Goal: Task Accomplishment & Management: Complete application form

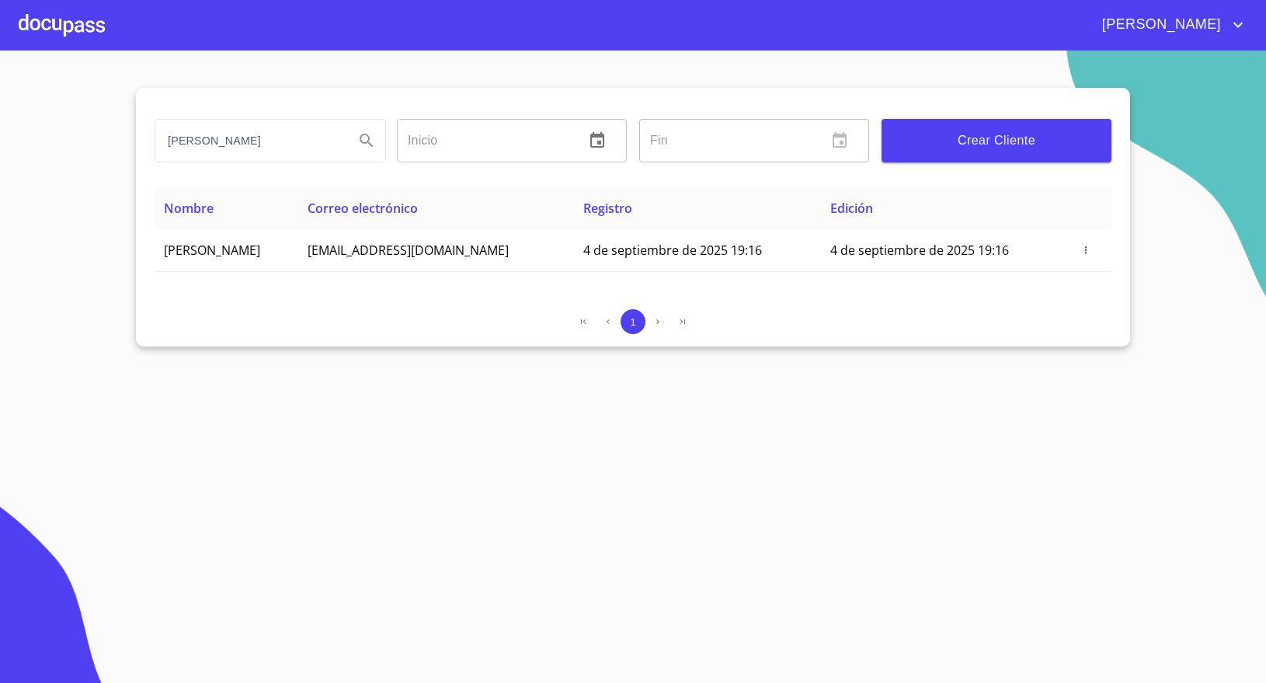
click at [228, 114] on div "[PERSON_NAME]" at bounding box center [269, 141] width 242 height 56
click at [231, 128] on input "[PERSON_NAME]" at bounding box center [248, 141] width 186 height 42
click at [231, 129] on input "[PERSON_NAME]" at bounding box center [248, 141] width 186 height 42
click at [103, 54] on section "mireya Inicio ​ Fin ​ Crear Cliente Nombre Correo electrónico Registro Edición …" at bounding box center [633, 366] width 1266 height 632
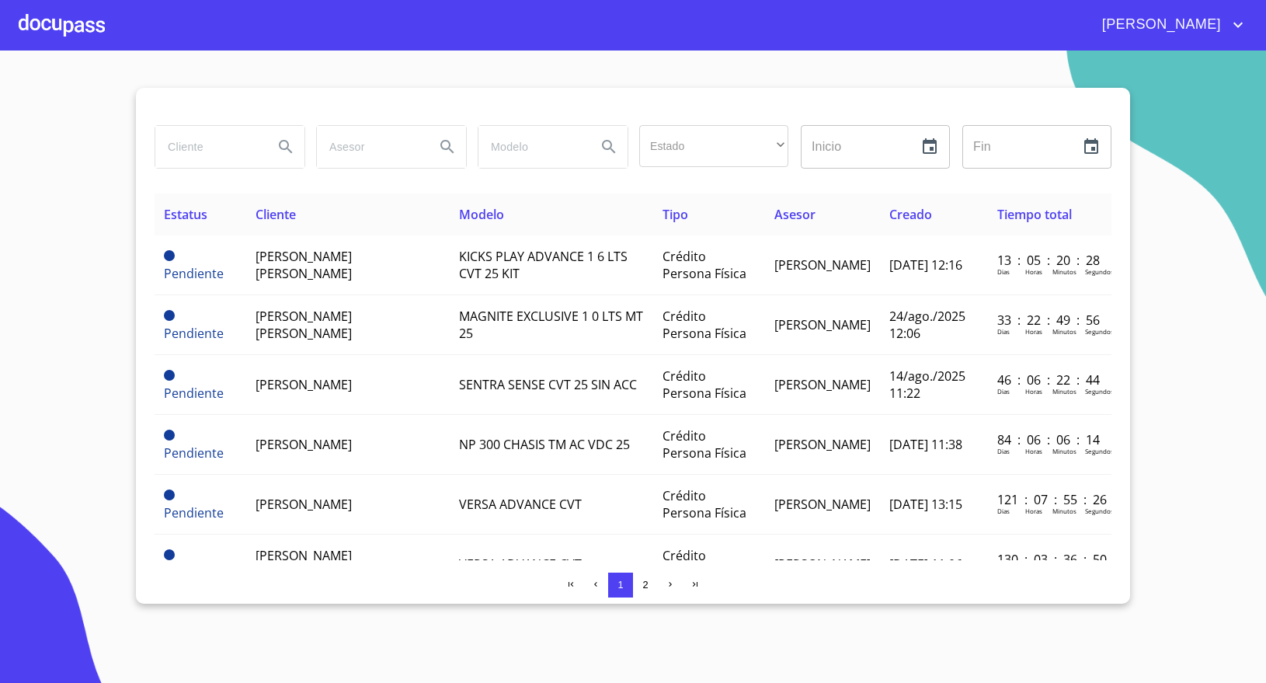
click at [228, 163] on input "search" at bounding box center [208, 147] width 106 height 42
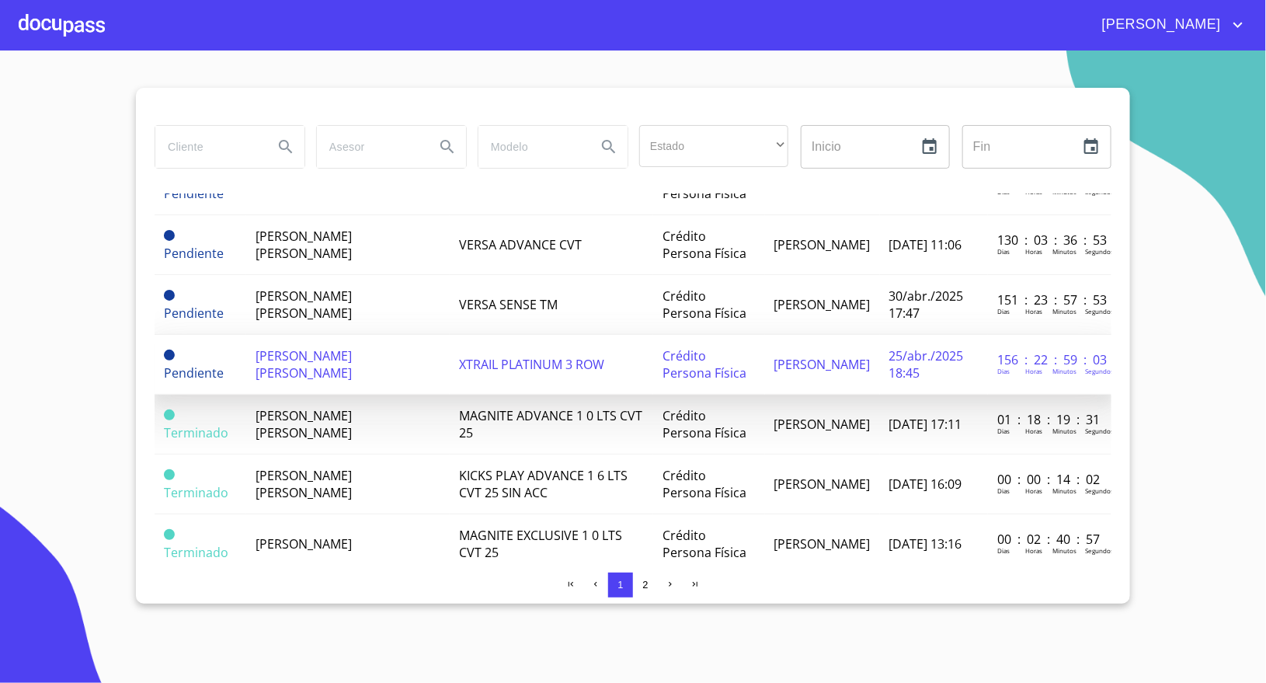
scroll to position [349, 0]
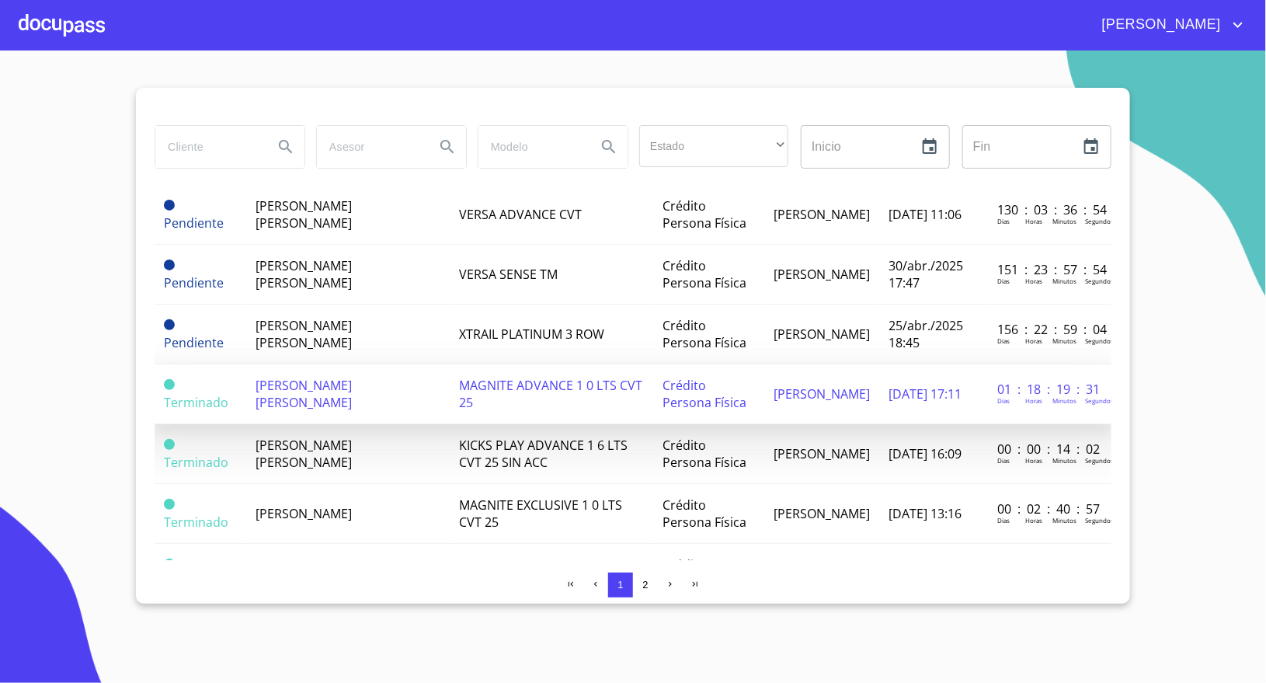
click at [352, 384] on span "[PERSON_NAME] [PERSON_NAME]" at bounding box center [304, 394] width 96 height 34
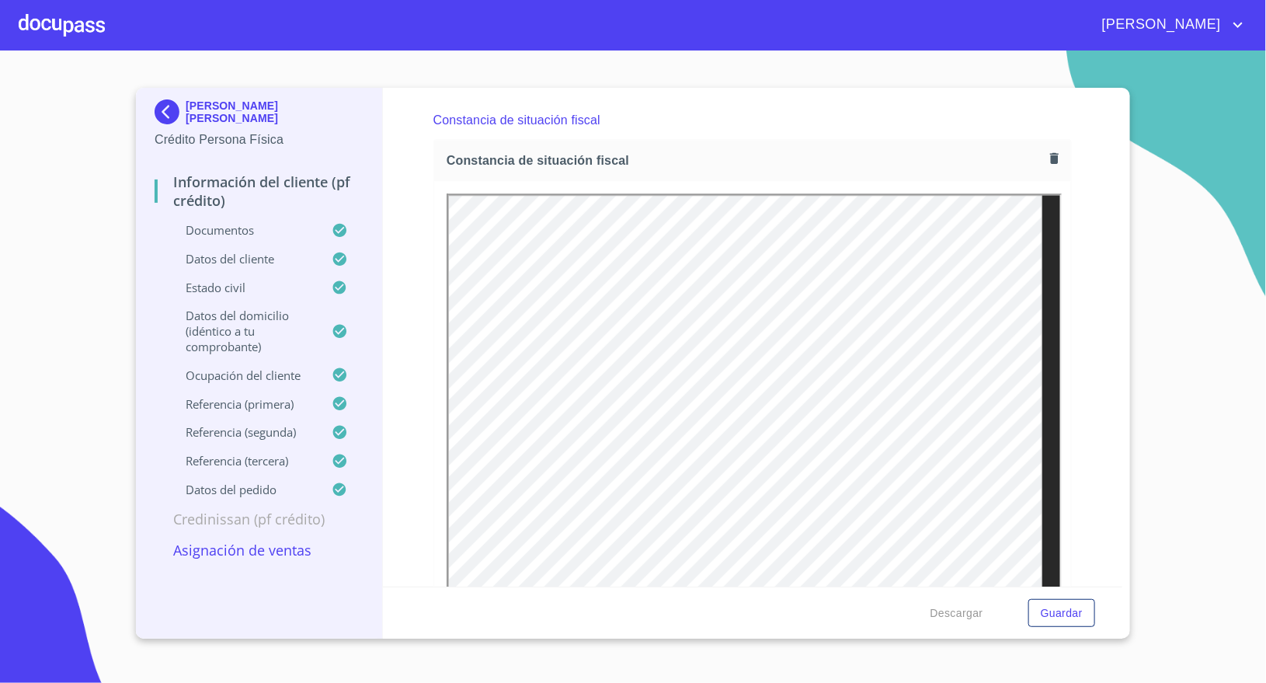
scroll to position [4310, 0]
click at [1050, 151] on icon "button" at bounding box center [1054, 149] width 9 height 11
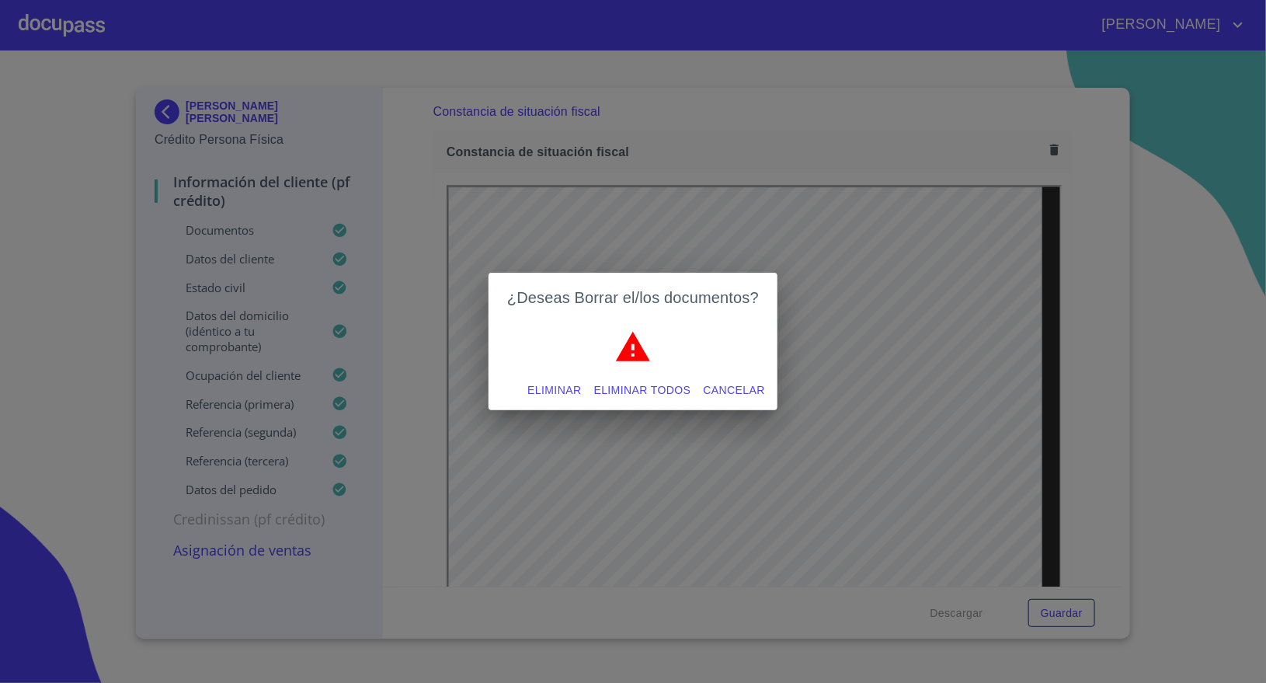
click at [573, 391] on span "Eliminar" at bounding box center [554, 390] width 54 height 19
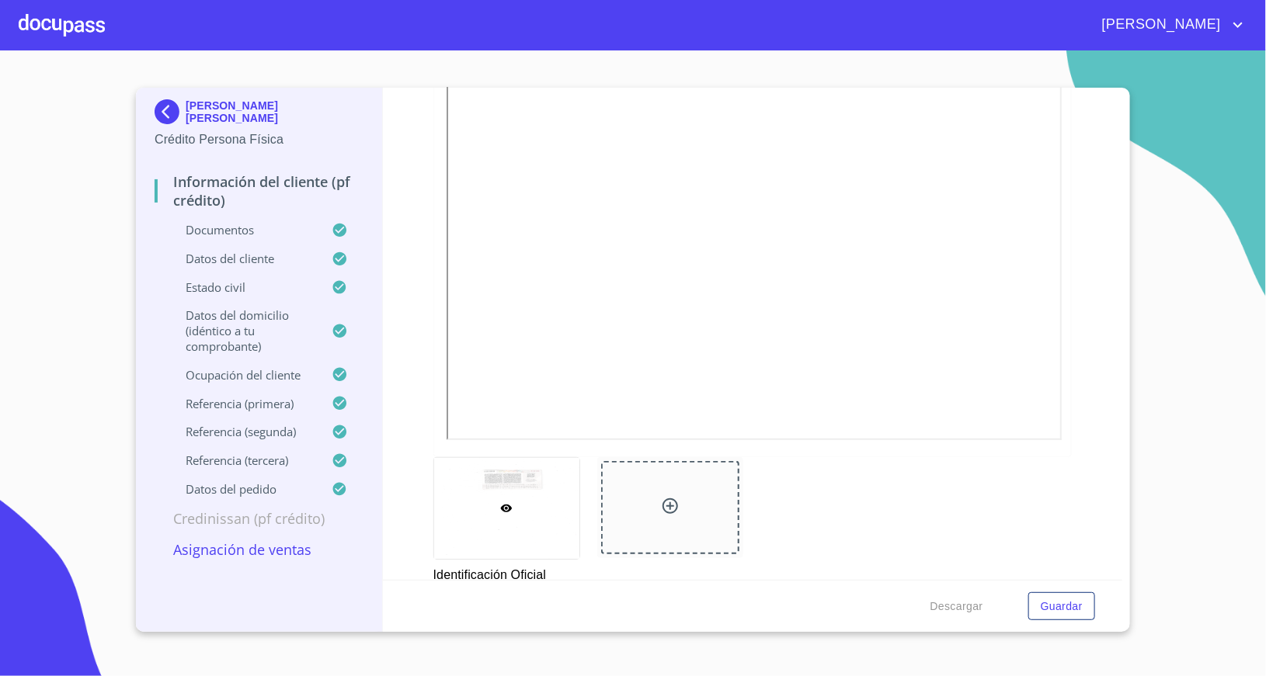
scroll to position [699, 0]
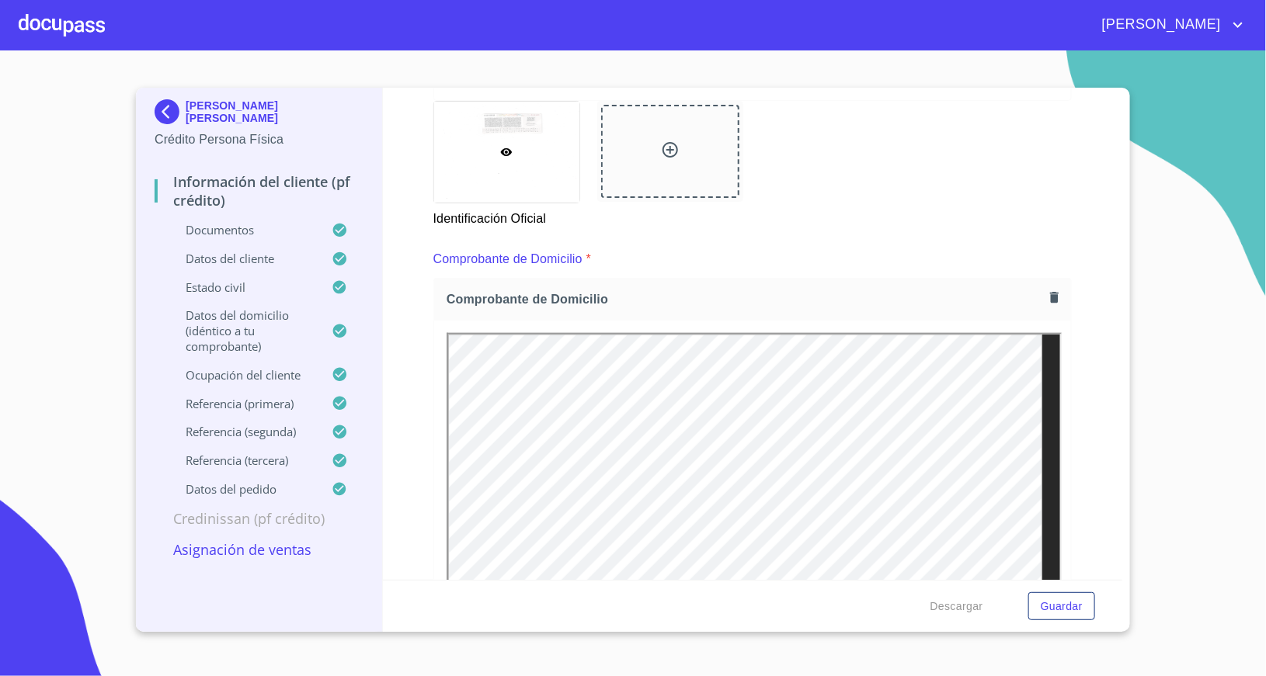
click at [1050, 298] on icon "button" at bounding box center [1054, 297] width 9 height 11
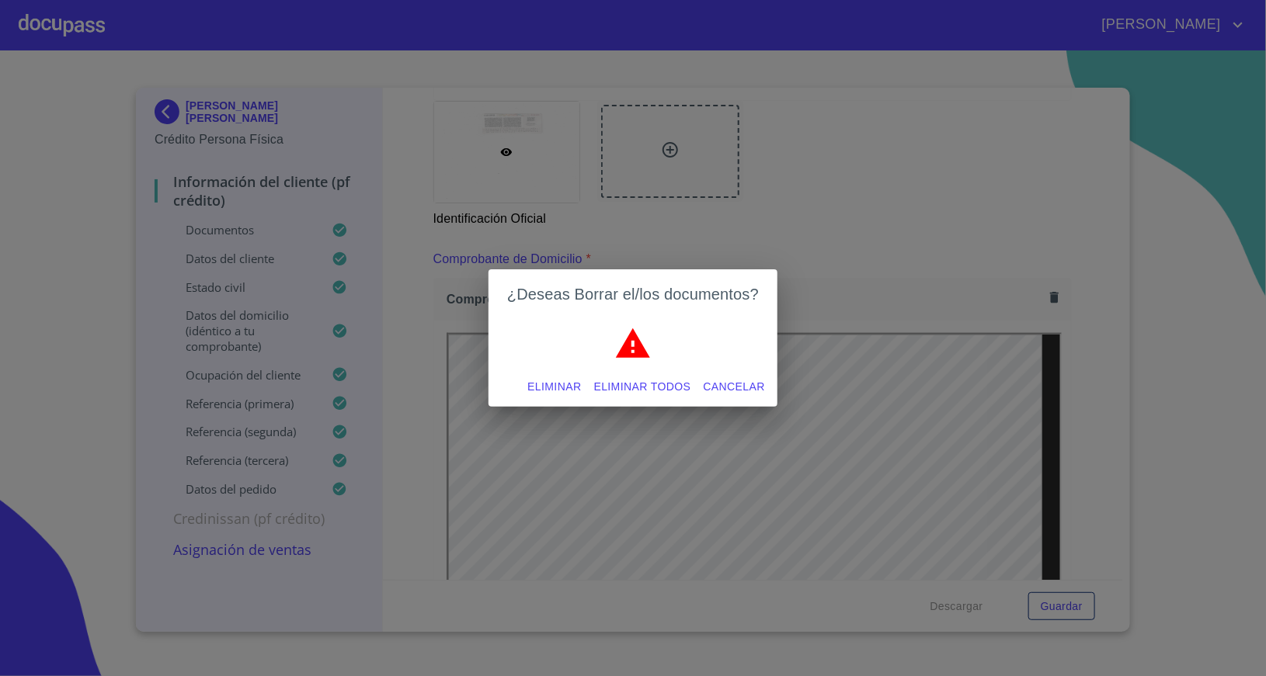
click at [529, 383] on span "Eliminar" at bounding box center [554, 386] width 54 height 19
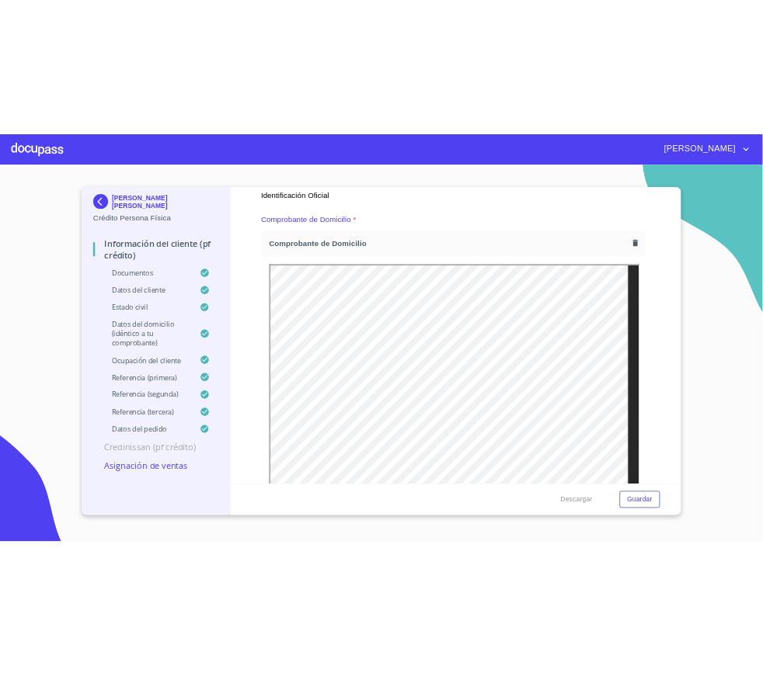
scroll to position [815, 0]
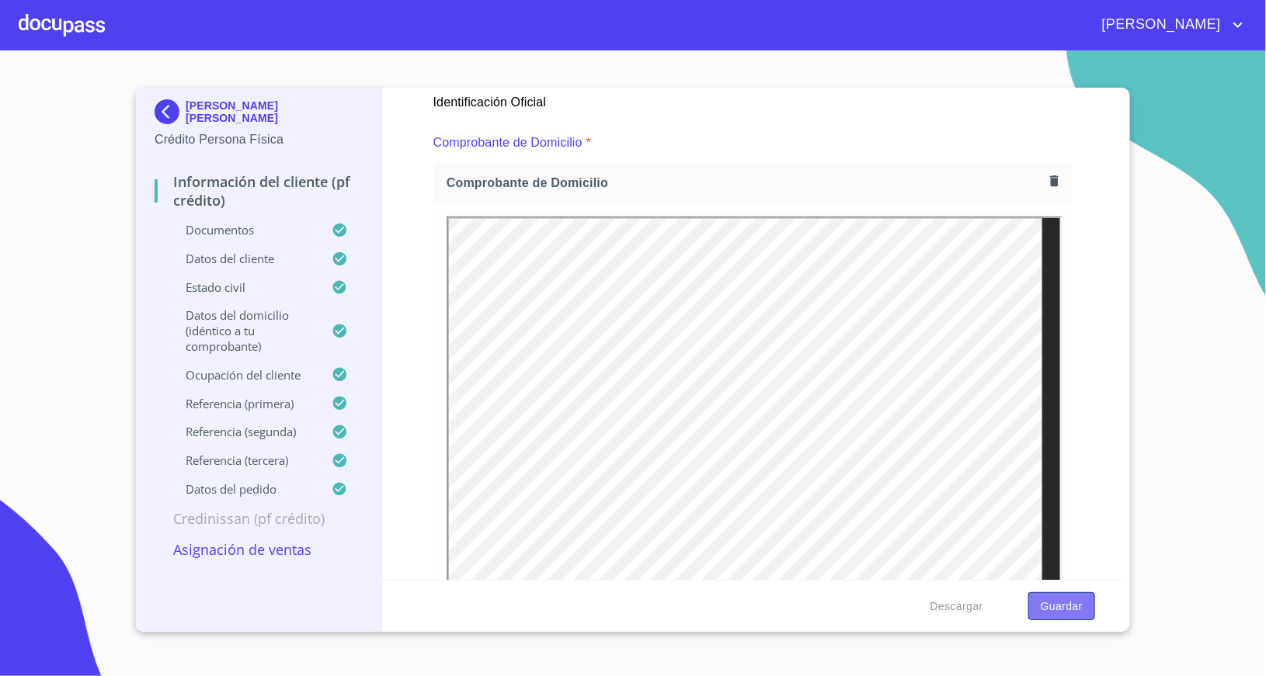
click at [1067, 603] on span "Guardar" at bounding box center [1062, 606] width 42 height 19
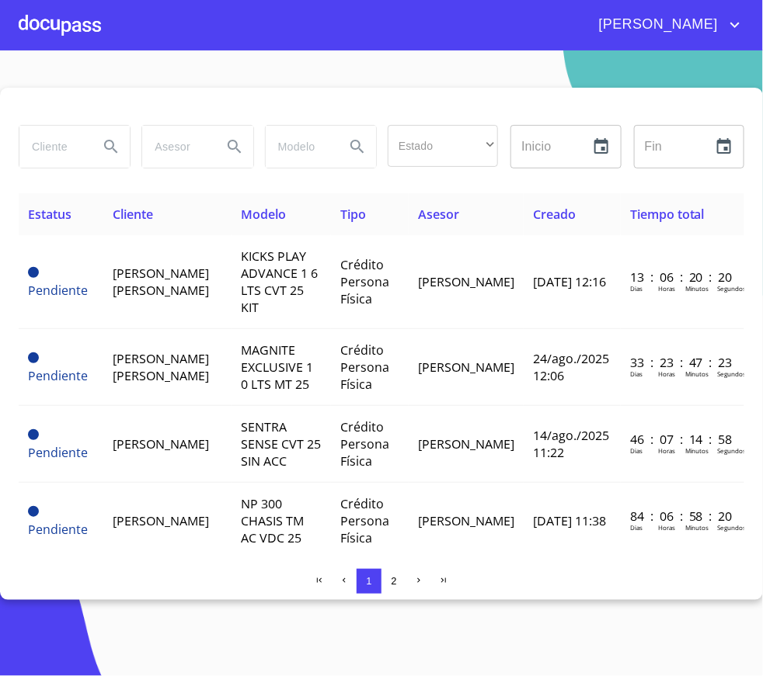
click at [75, 145] on input "search" at bounding box center [52, 147] width 67 height 42
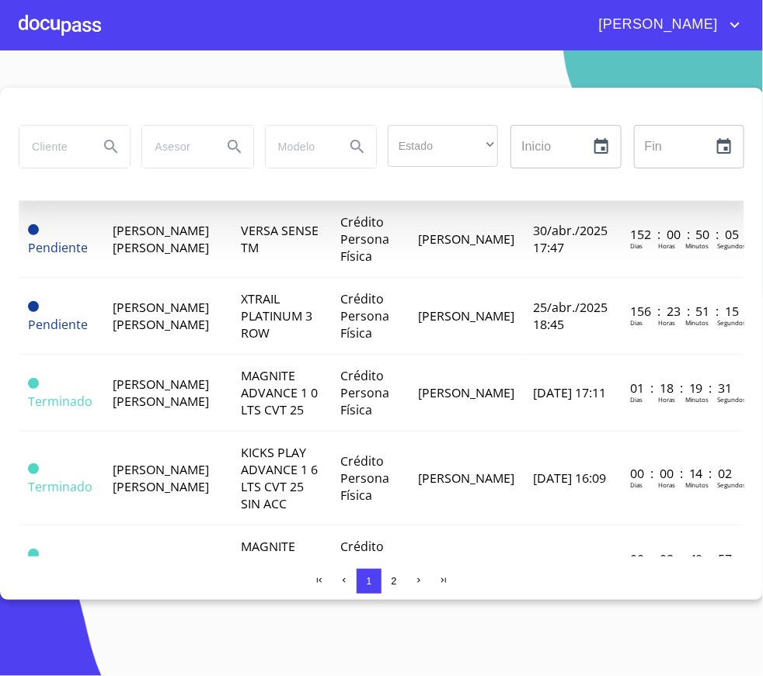
scroll to position [582, 0]
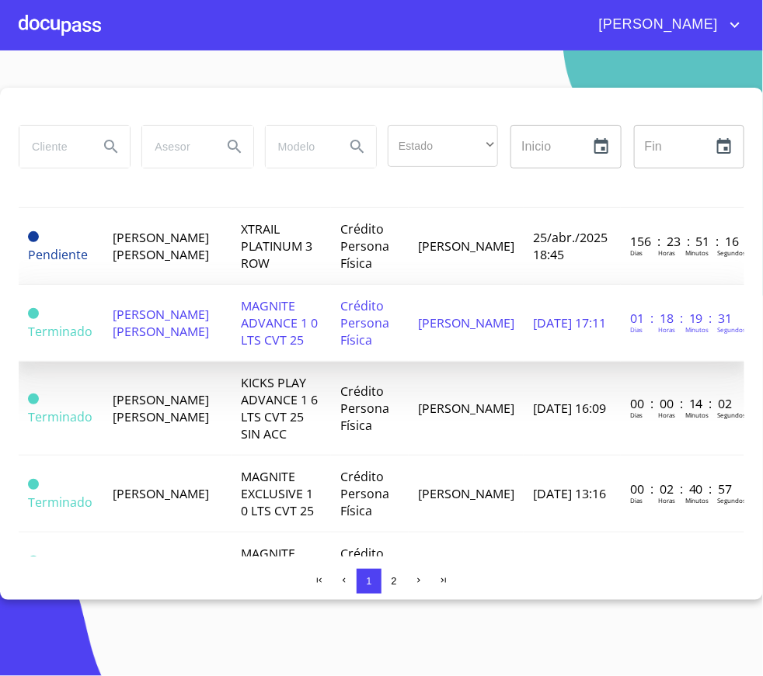
click at [213, 317] on td "[PERSON_NAME] [PERSON_NAME]" at bounding box center [167, 323] width 128 height 77
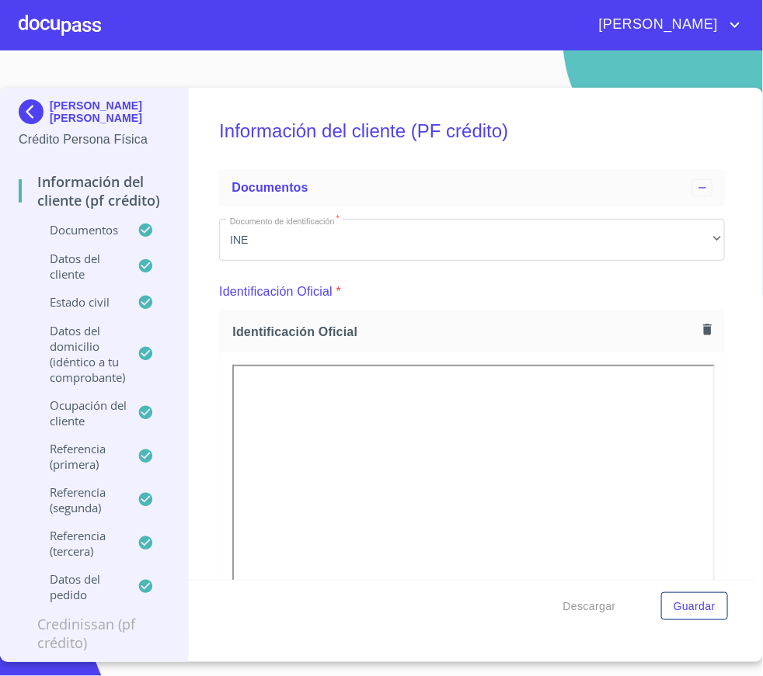
scroll to position [699, 0]
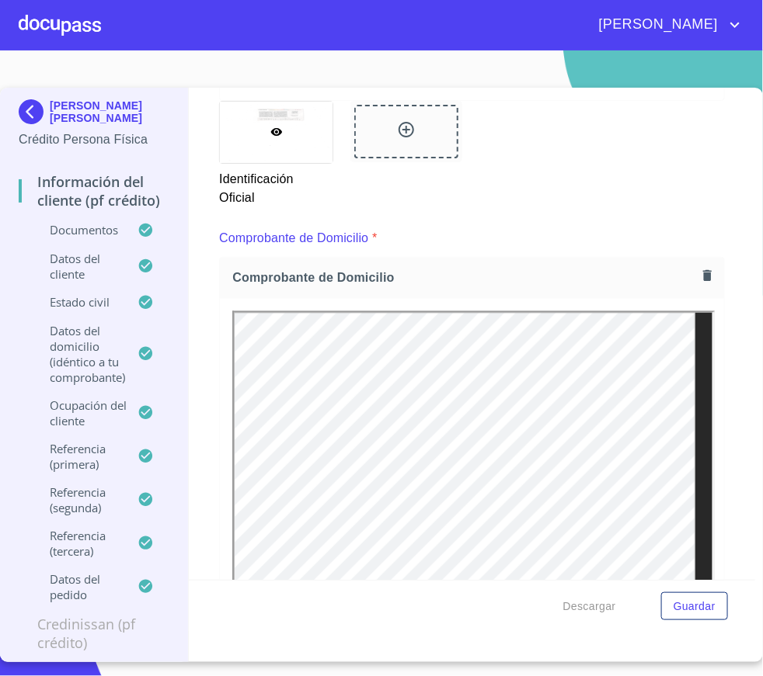
click at [700, 273] on icon "button" at bounding box center [707, 276] width 15 height 15
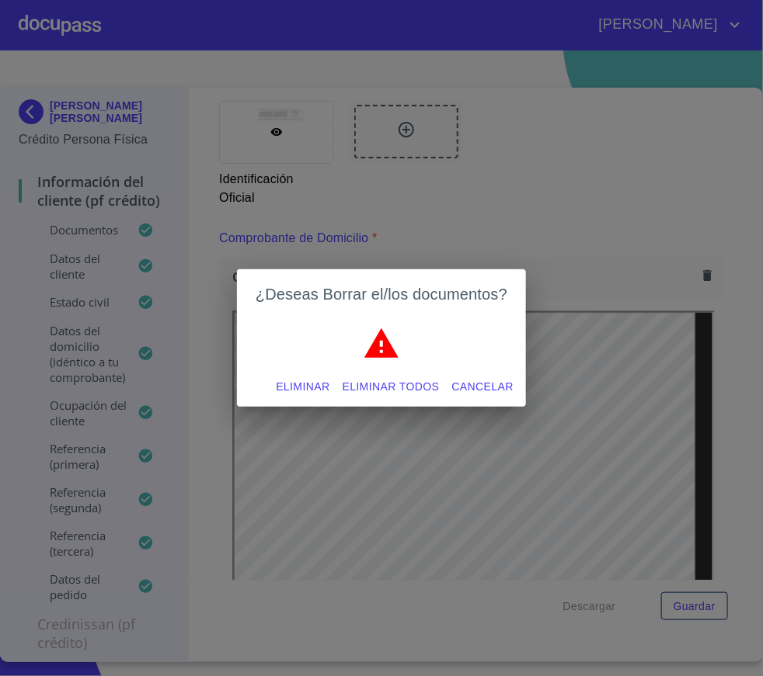
scroll to position [0, 0]
click at [280, 389] on span "Eliminar" at bounding box center [303, 386] width 54 height 19
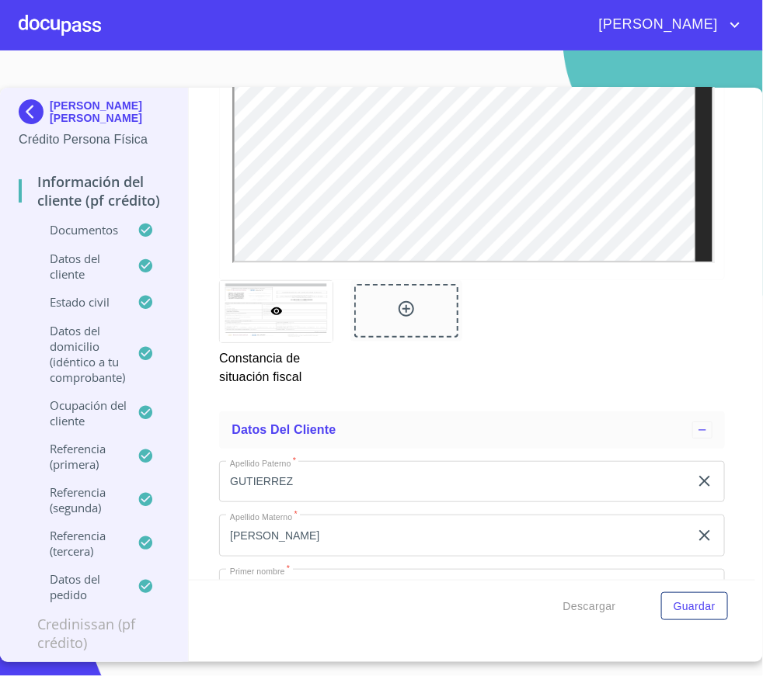
scroll to position [4194, 0]
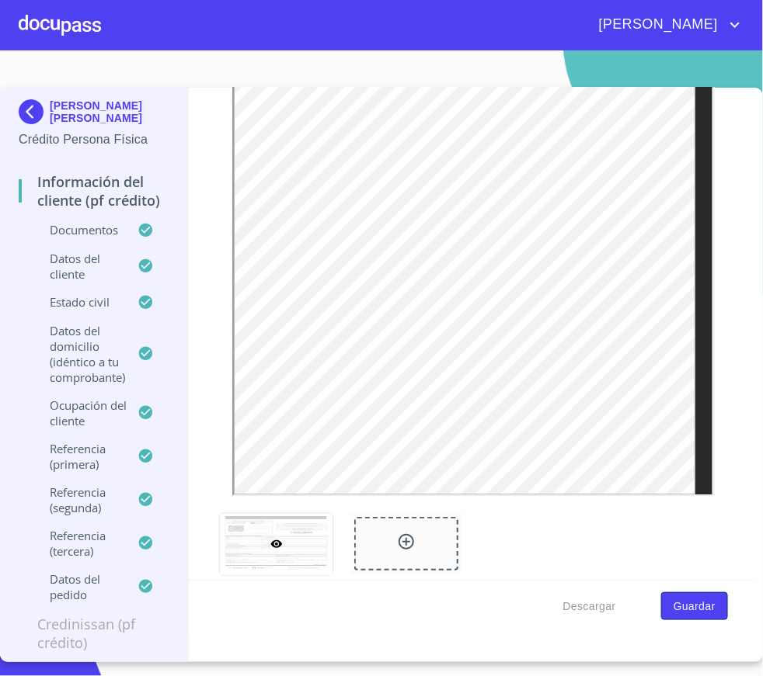
click at [715, 602] on span "Guardar" at bounding box center [694, 606] width 42 height 19
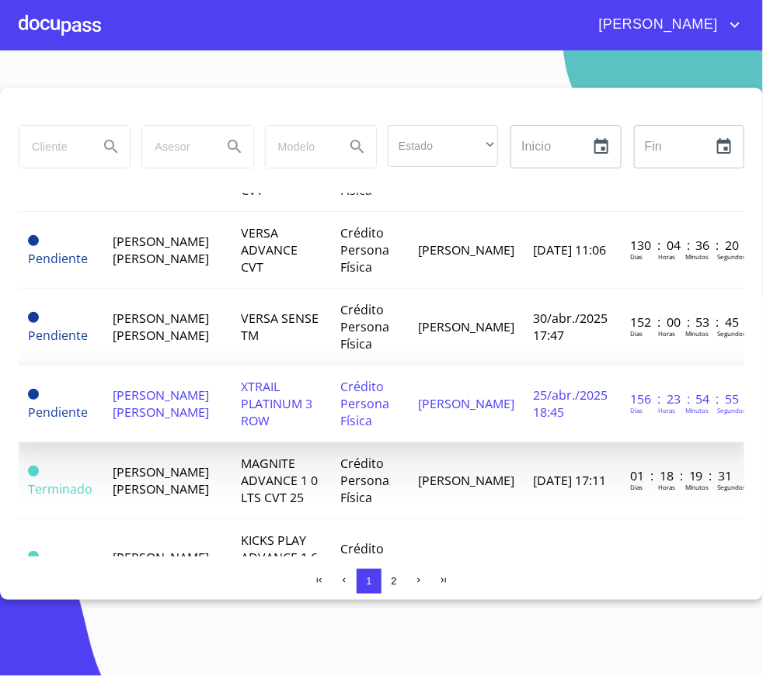
scroll to position [466, 0]
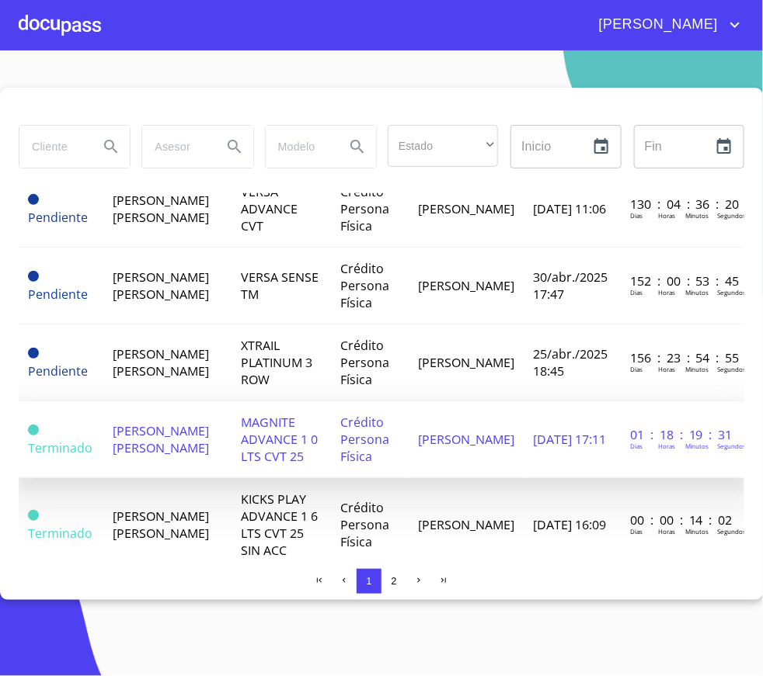
click at [203, 426] on td "[PERSON_NAME] [PERSON_NAME]" at bounding box center [167, 440] width 128 height 77
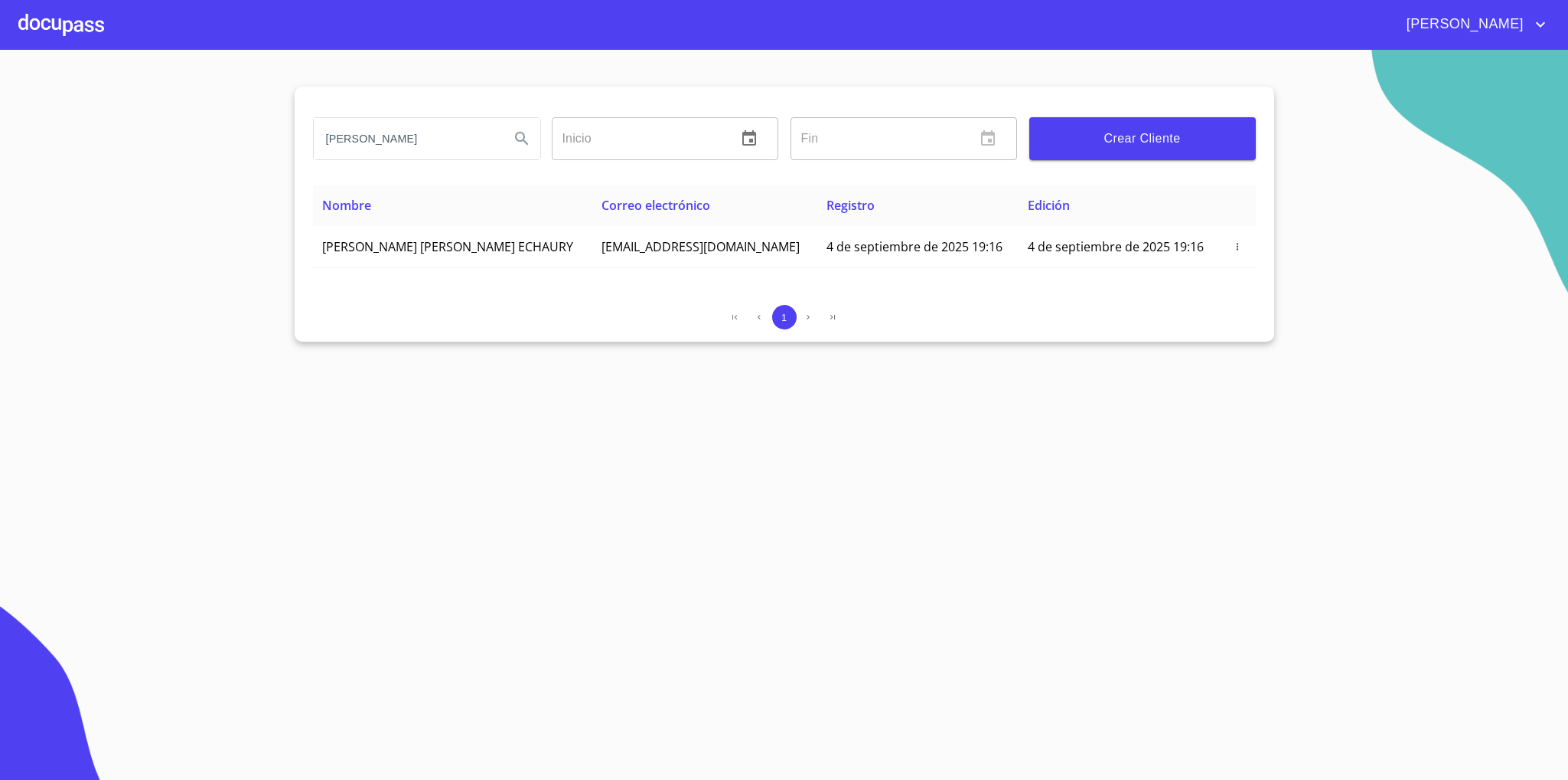
click at [65, 36] on div at bounding box center [61, 25] width 86 height 49
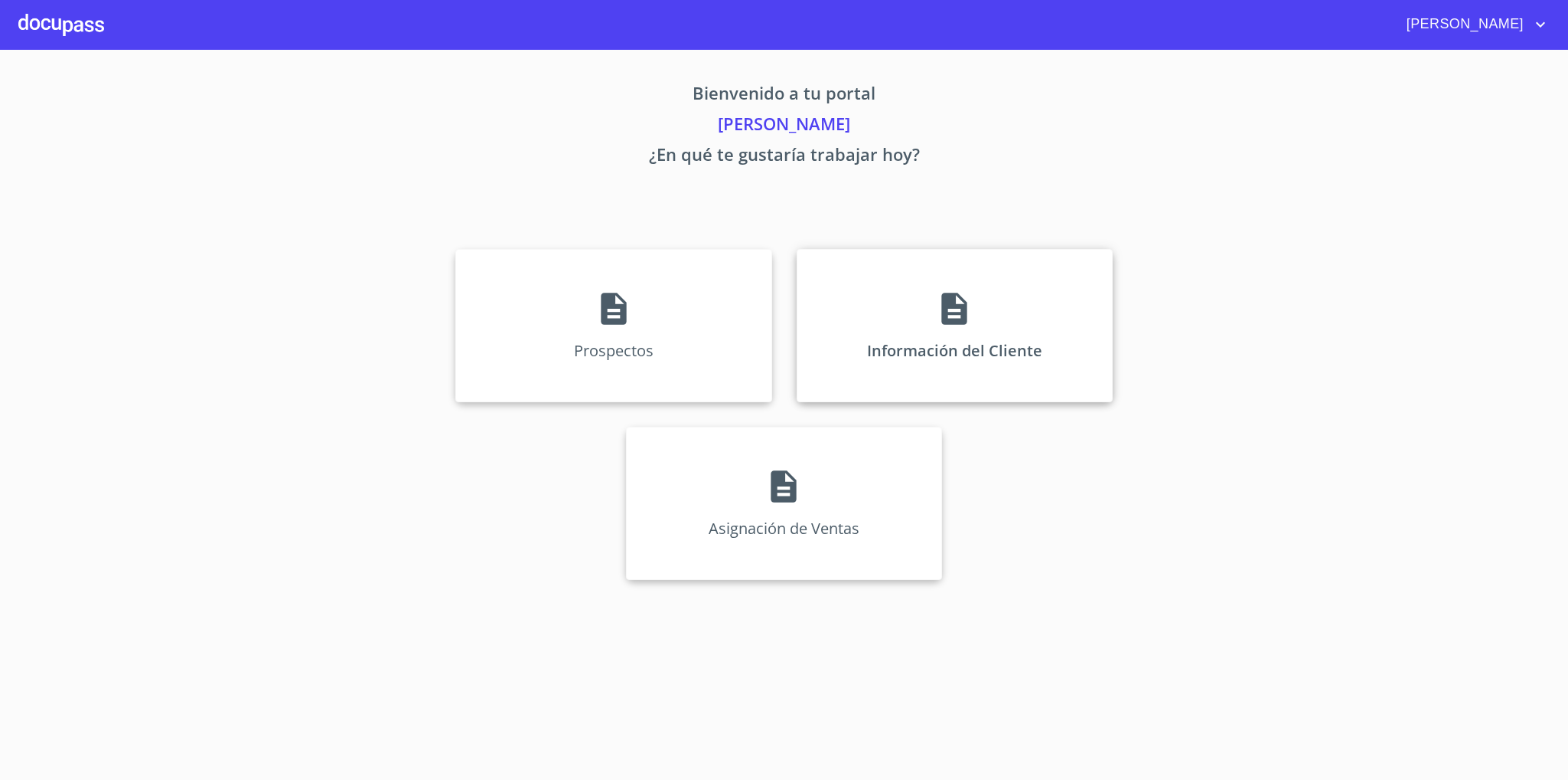
click at [892, 324] on div "Información del Cliente" at bounding box center [954, 324] width 316 height 153
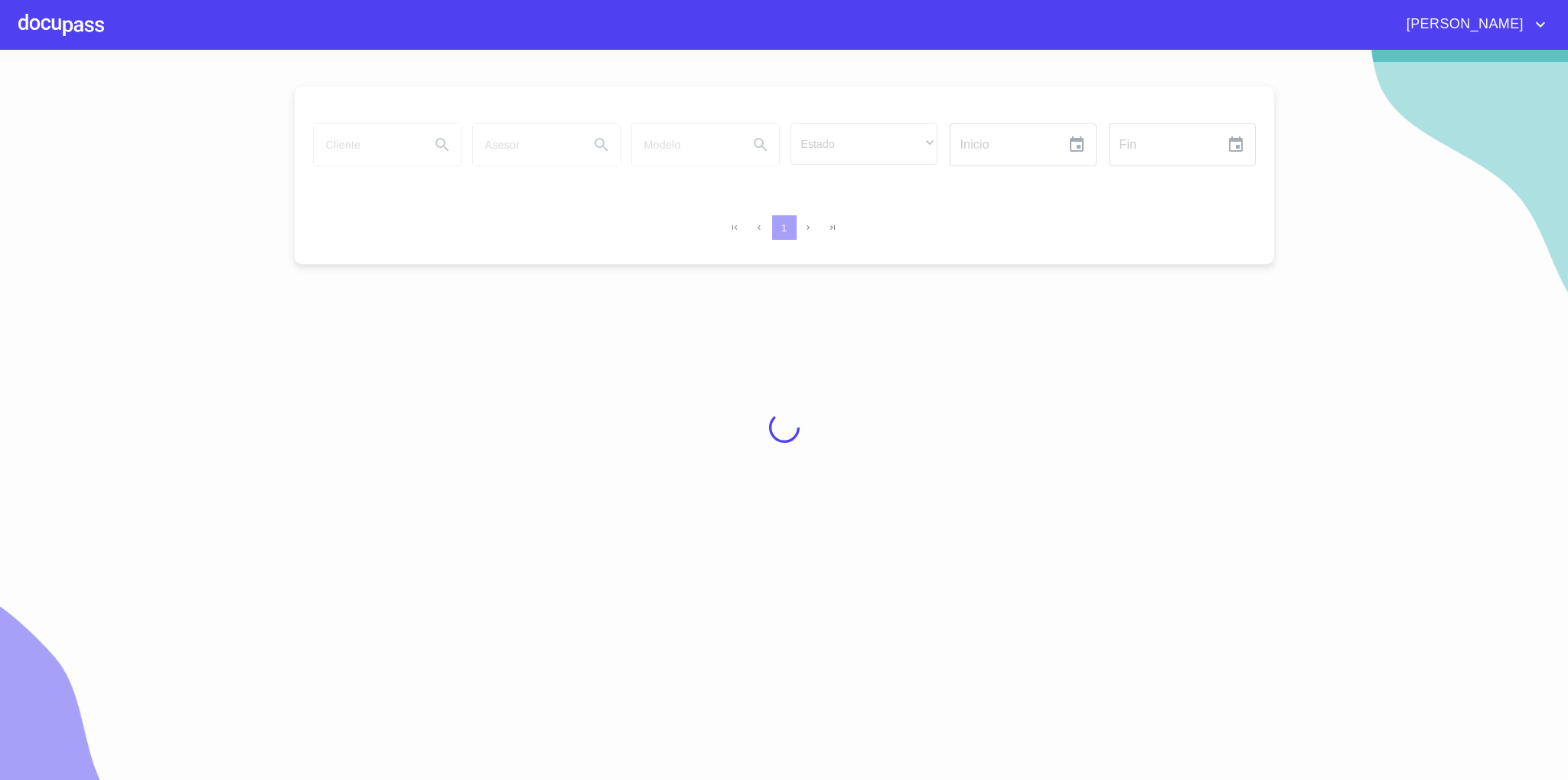
click at [343, 142] on div at bounding box center [784, 427] width 1568 height 730
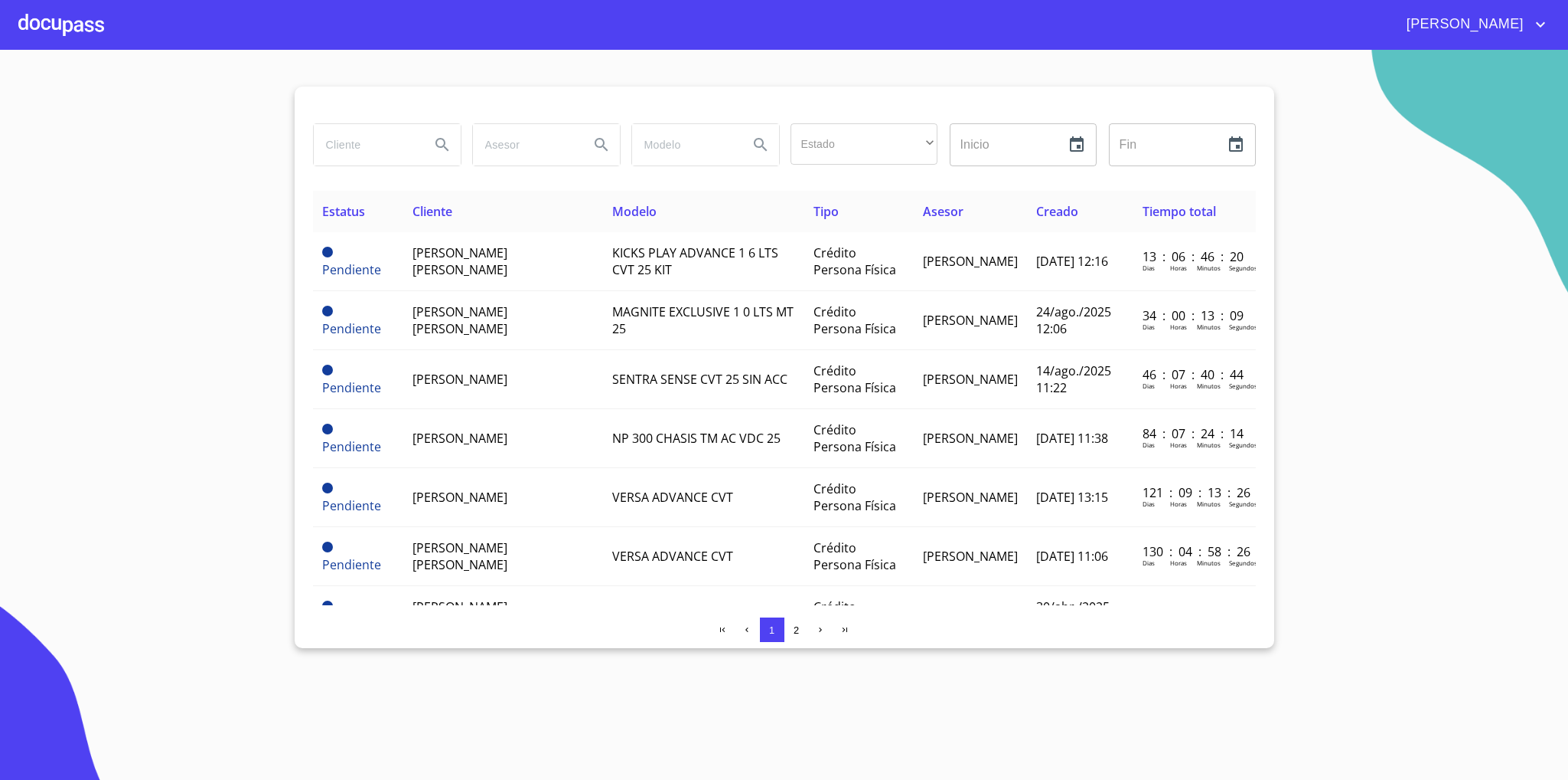
click at [197, 366] on section "Estado ​ ​ Inicio ​ Fin ​ Estatus Cliente Modelo Tipo Asesor Creado Tiempo tota…" at bounding box center [784, 414] width 1568 height 730
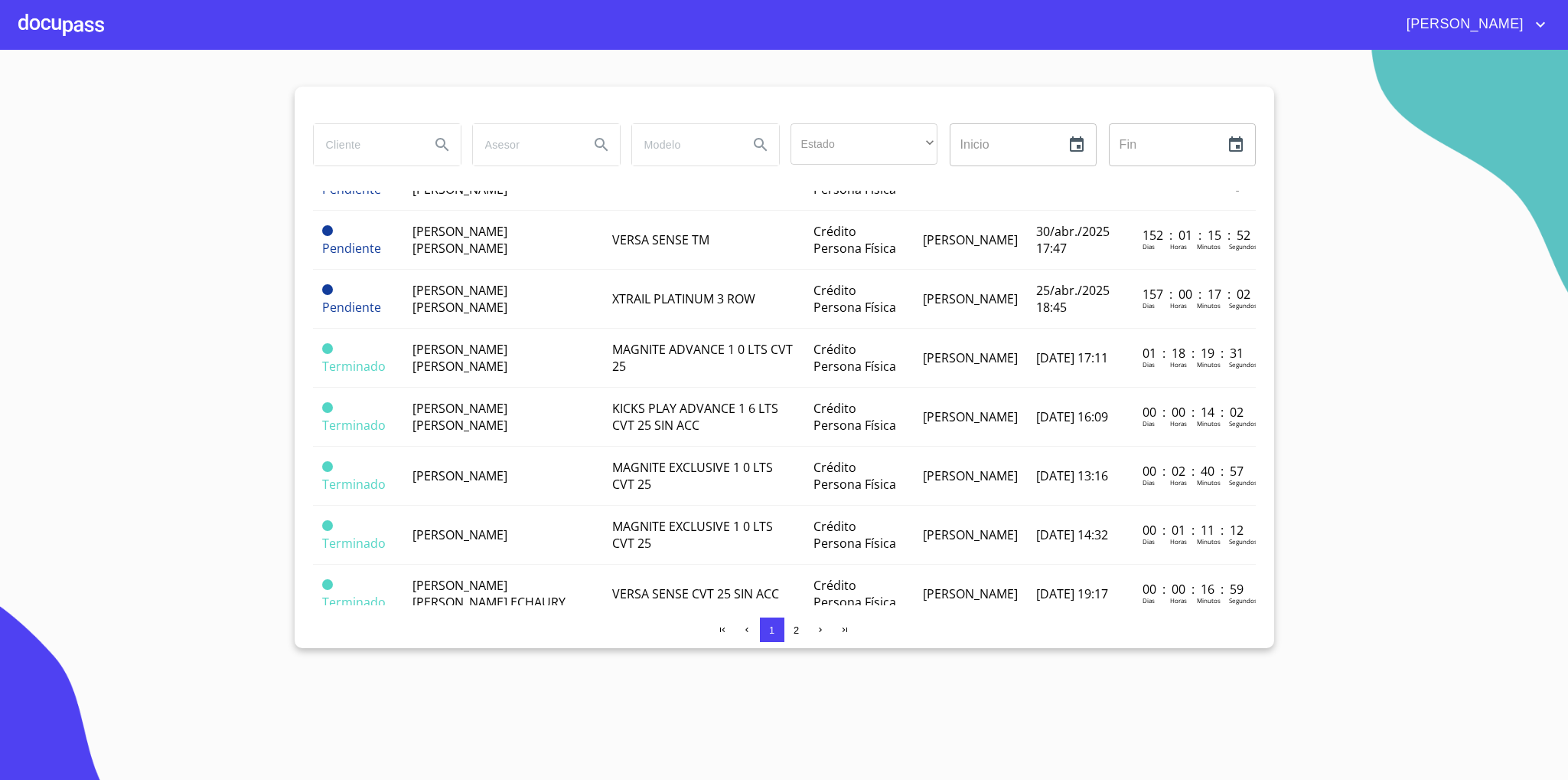
scroll to position [460, 0]
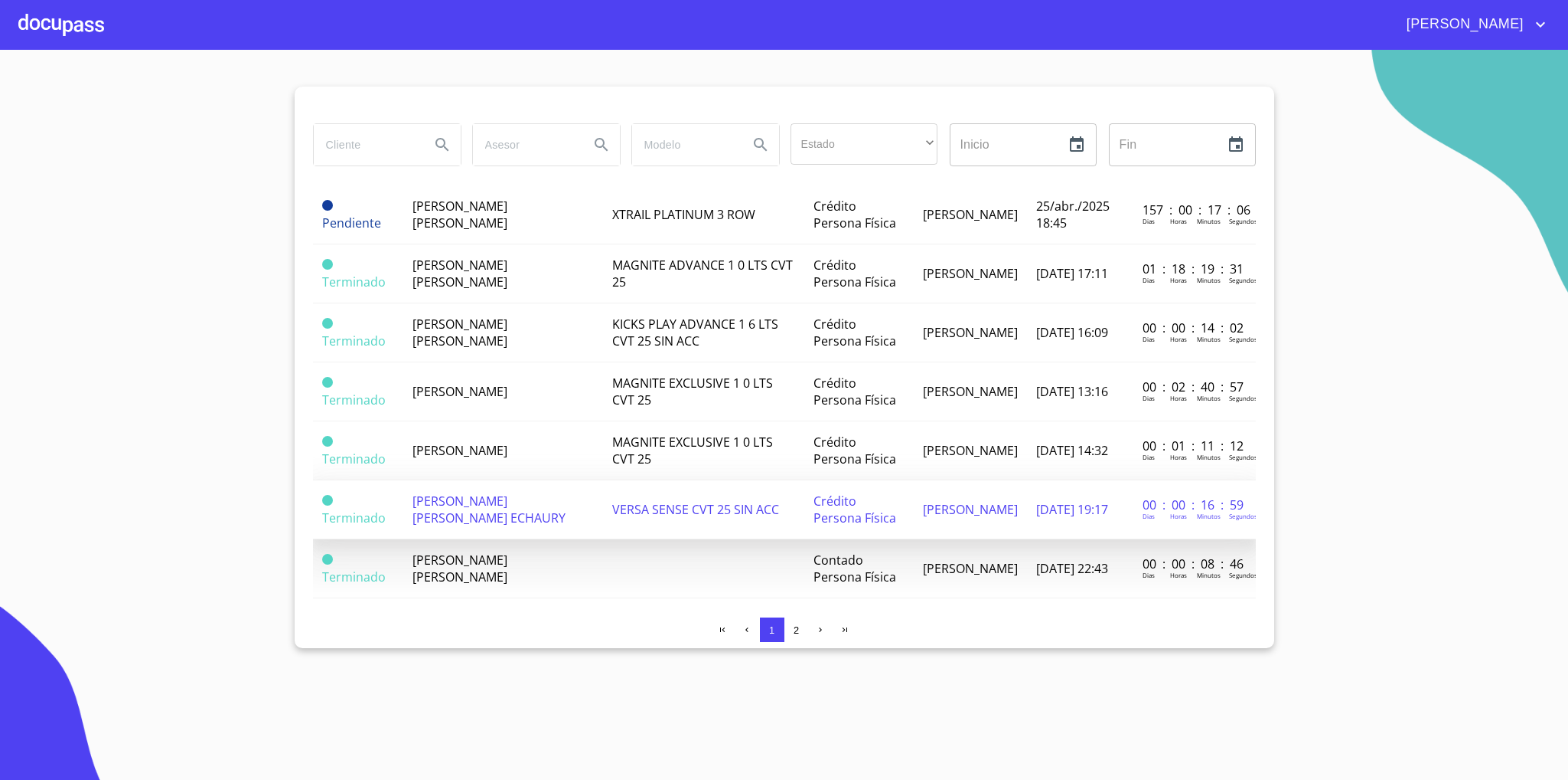
click at [512, 492] on span "[PERSON_NAME] [PERSON_NAME] ECHAURY" at bounding box center [489, 509] width 153 height 34
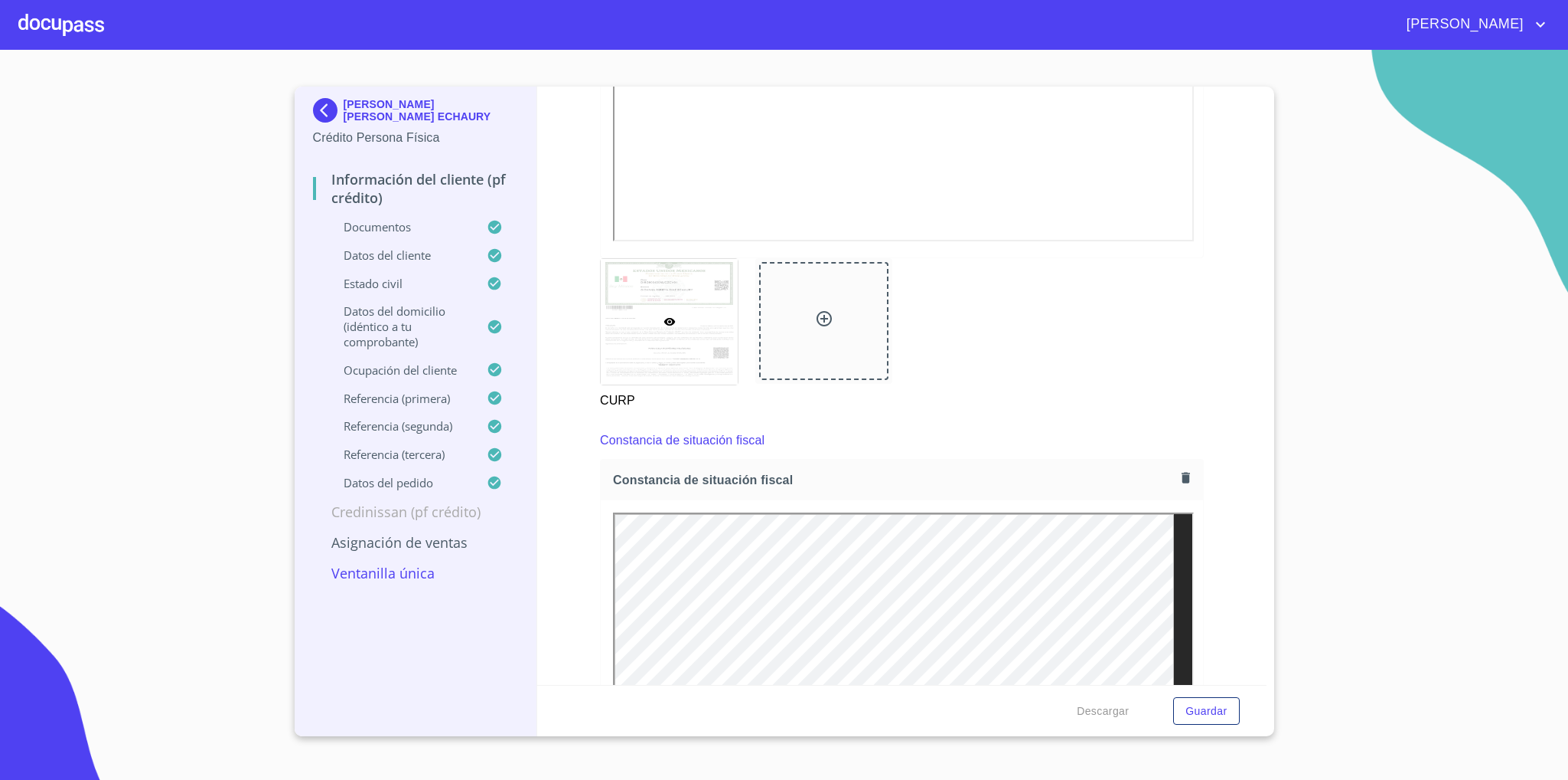
scroll to position [4255, 0]
